Goal: Transaction & Acquisition: Purchase product/service

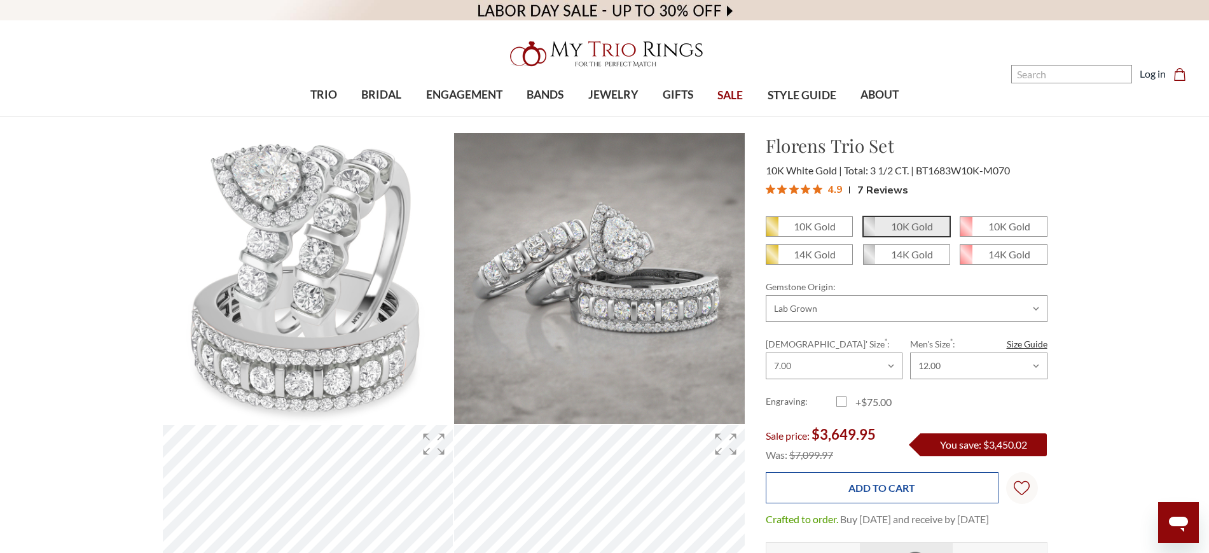
drag, startPoint x: 927, startPoint y: 489, endPoint x: 917, endPoint y: 495, distance: 11.5
click at [927, 489] on input "Add to Cart" at bounding box center [882, 487] width 233 height 31
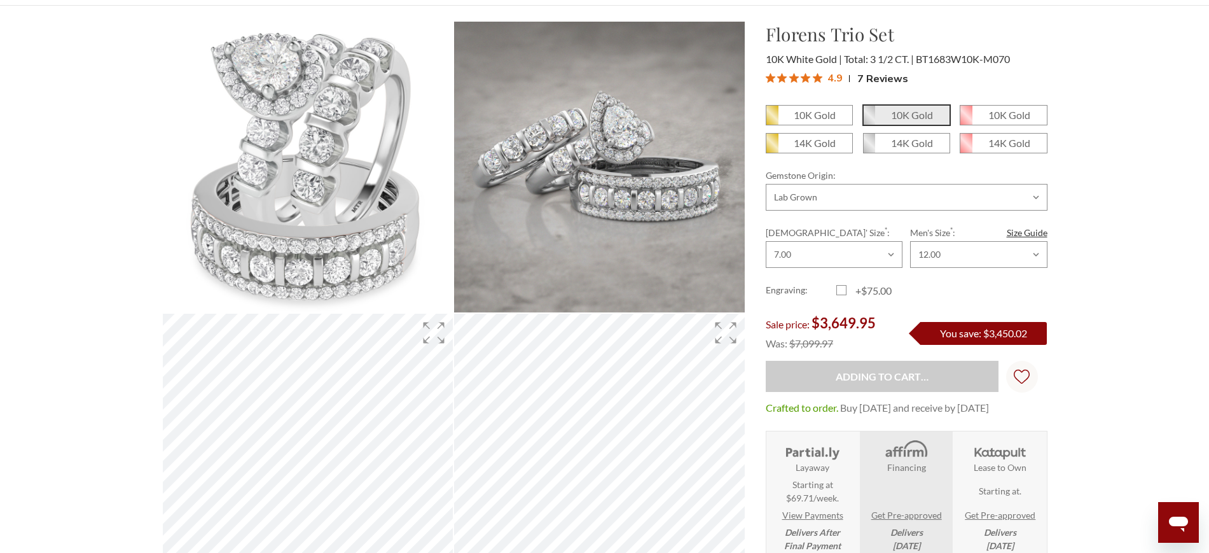
scroll to position [238, 0]
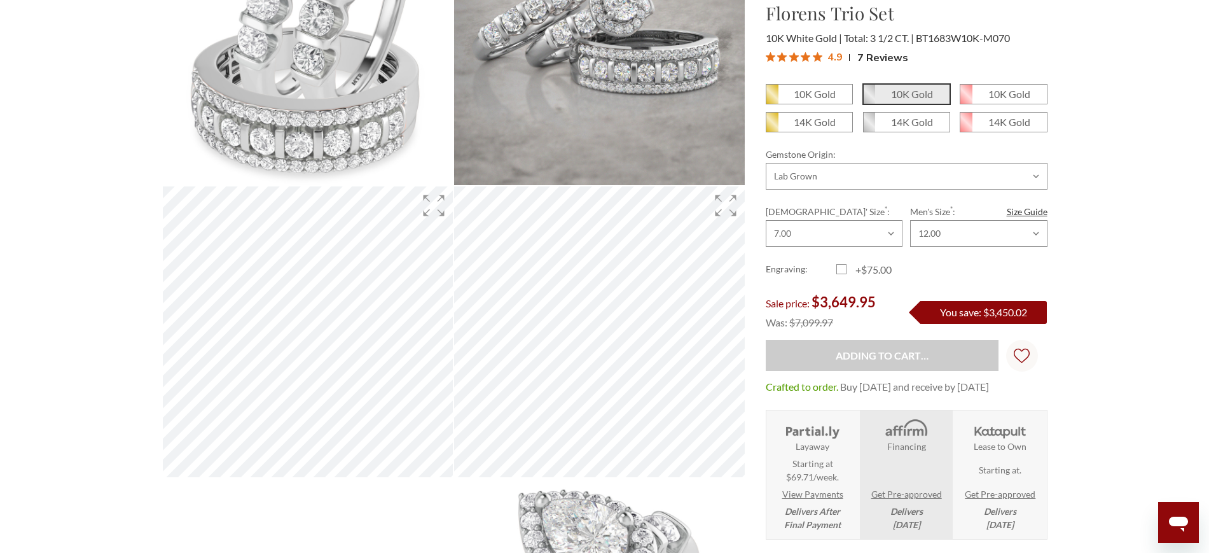
type input "Add to Cart"
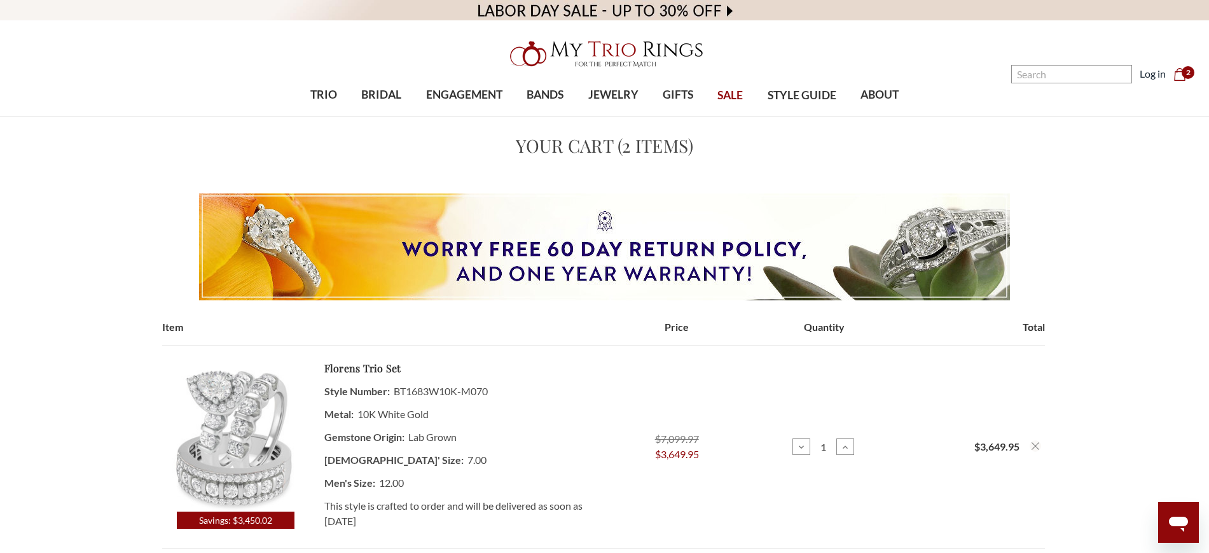
click at [611, 48] on img at bounding box center [605, 54] width 204 height 41
